Goal: Navigation & Orientation: Find specific page/section

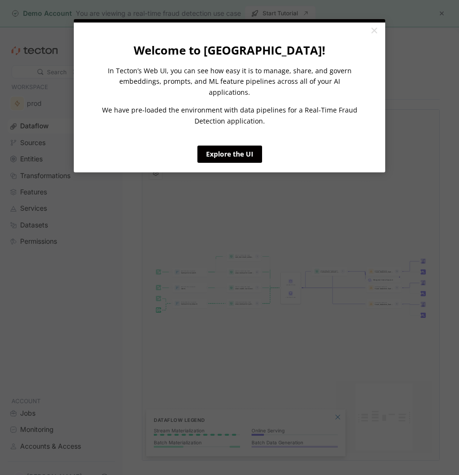
drag, startPoint x: 0, startPoint y: 0, endPoint x: 243, endPoint y: 152, distance: 286.5
click cue "Welcome to [GEOGRAPHIC_DATA]! In Tecton’s Web UI, you can see how easy it is to…"
click at [369, 34] on link "×" at bounding box center [373, 30] width 17 height 17
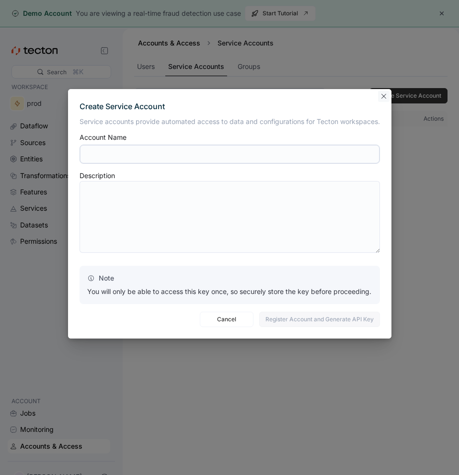
click at [383, 99] on button "Closes this modal window" at bounding box center [383, 95] width 11 height 11
